Goal: Check status

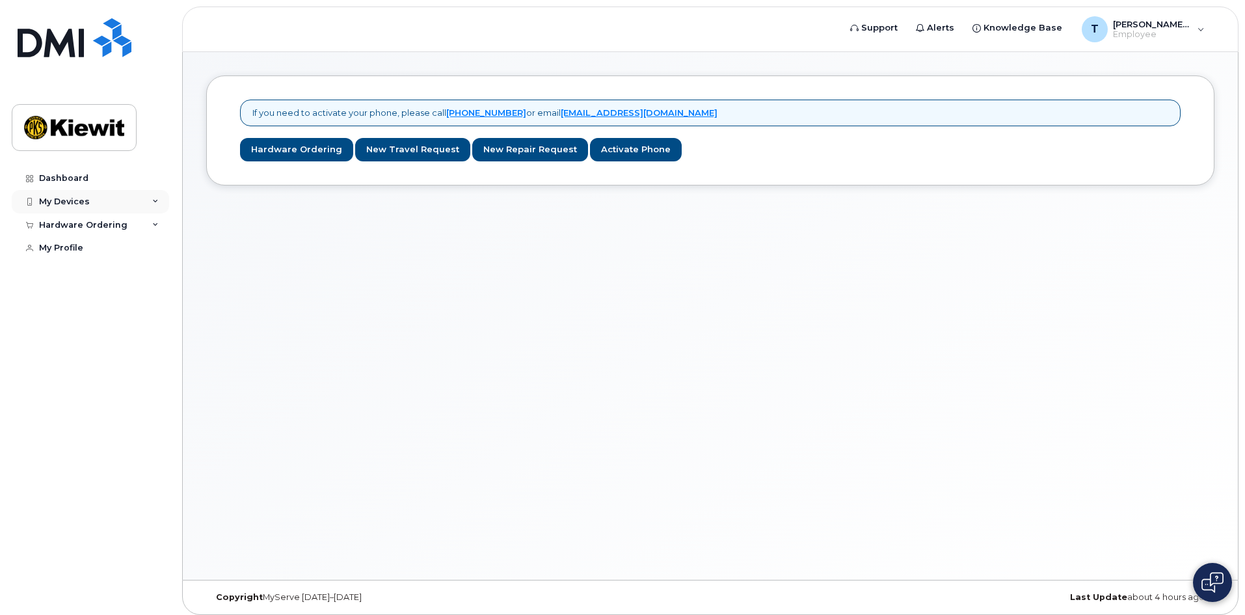
click at [141, 204] on div "My Devices" at bounding box center [90, 201] width 157 height 23
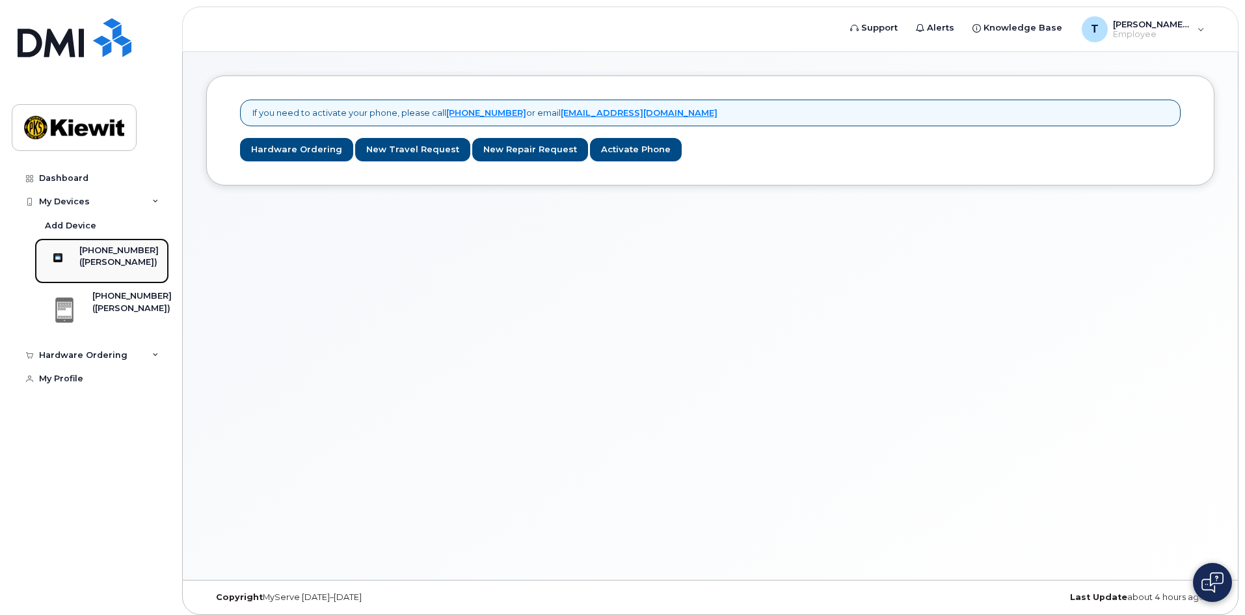
click at [110, 264] on div "([PERSON_NAME])" at bounding box center [118, 262] width 79 height 12
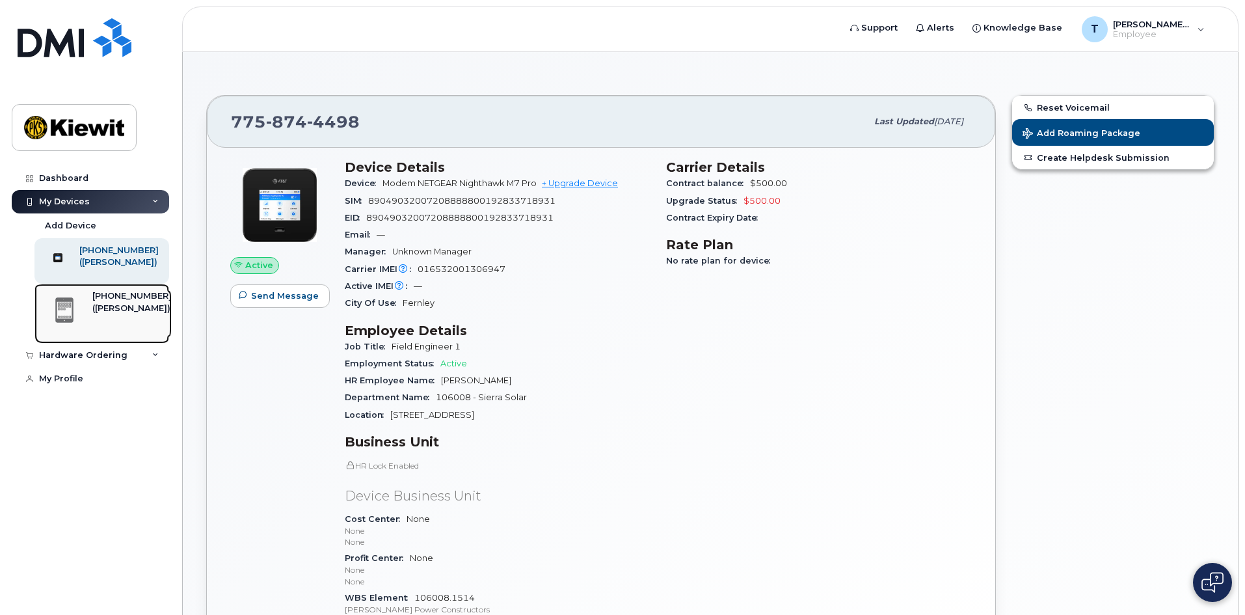
click at [100, 302] on div "[PHONE_NUMBER]" at bounding box center [131, 296] width 79 height 12
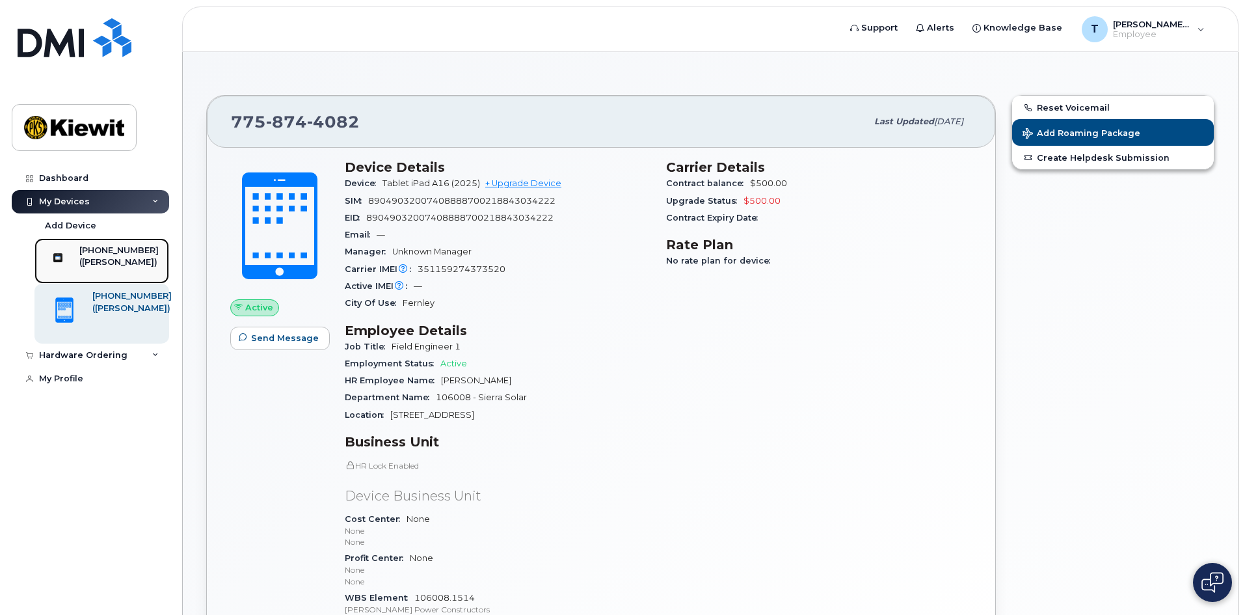
click at [118, 272] on div "[PHONE_NUMBER] ([PERSON_NAME])" at bounding box center [118, 261] width 79 height 33
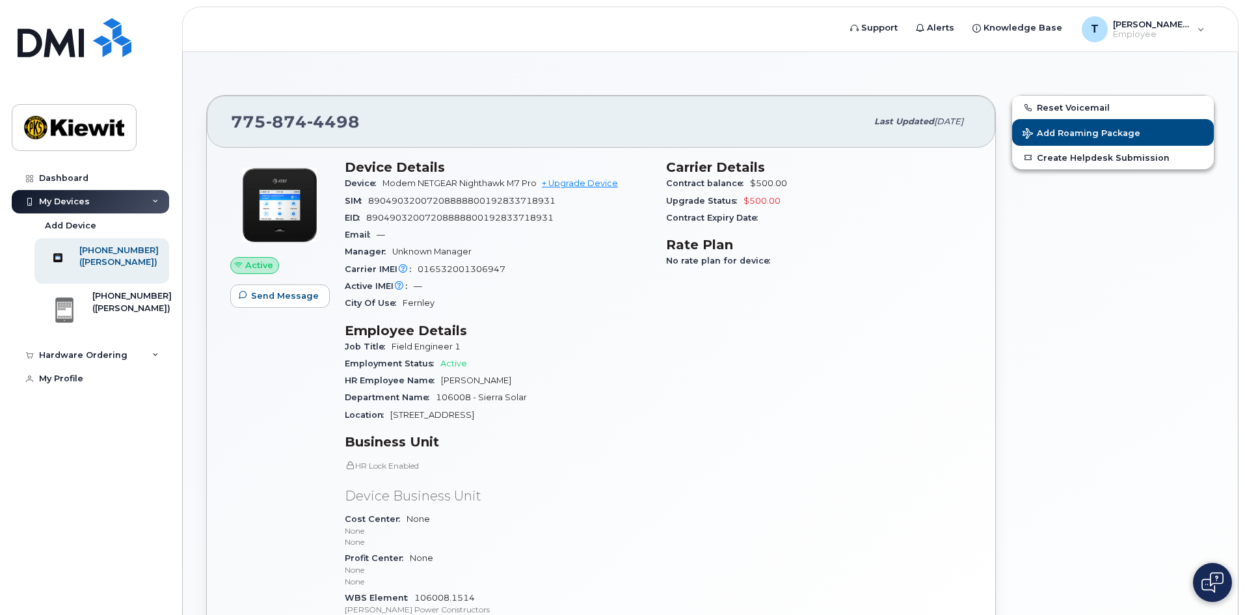
click at [660, 461] on div "Carrier Details Contract balance $500.00 Upgrade Status $500.00 Contract Expiry…" at bounding box center [818, 399] width 321 height 495
click at [591, 355] on div "Employment Status Active" at bounding box center [498, 363] width 306 height 17
